Goal: Transaction & Acquisition: Download file/media

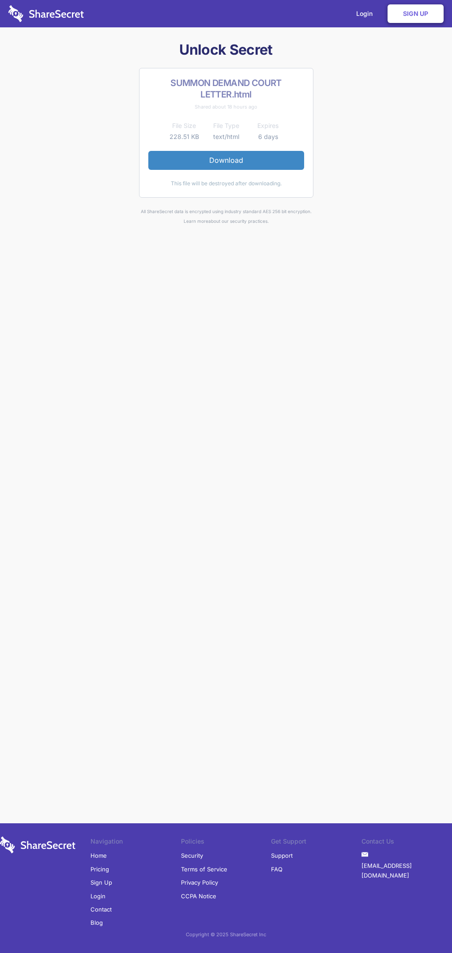
click at [226, 160] on link "Download" at bounding box center [226, 160] width 156 height 19
